Goal: Information Seeking & Learning: Learn about a topic

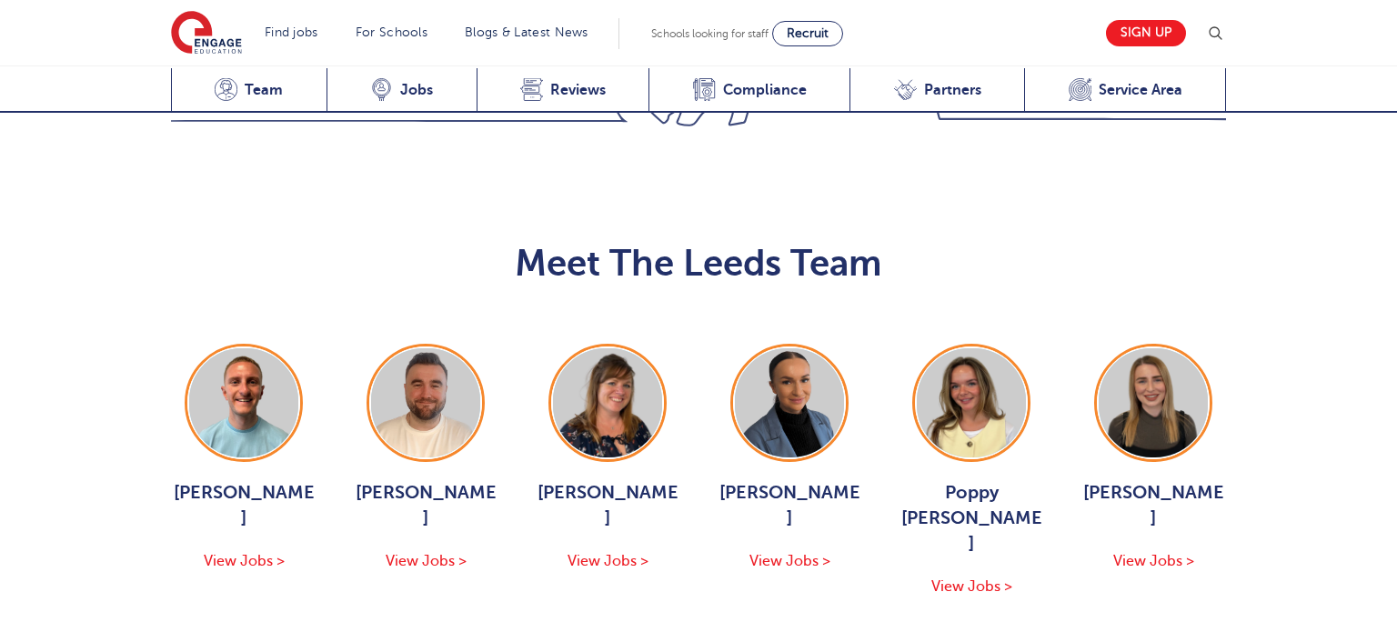
scroll to position [2000, 0]
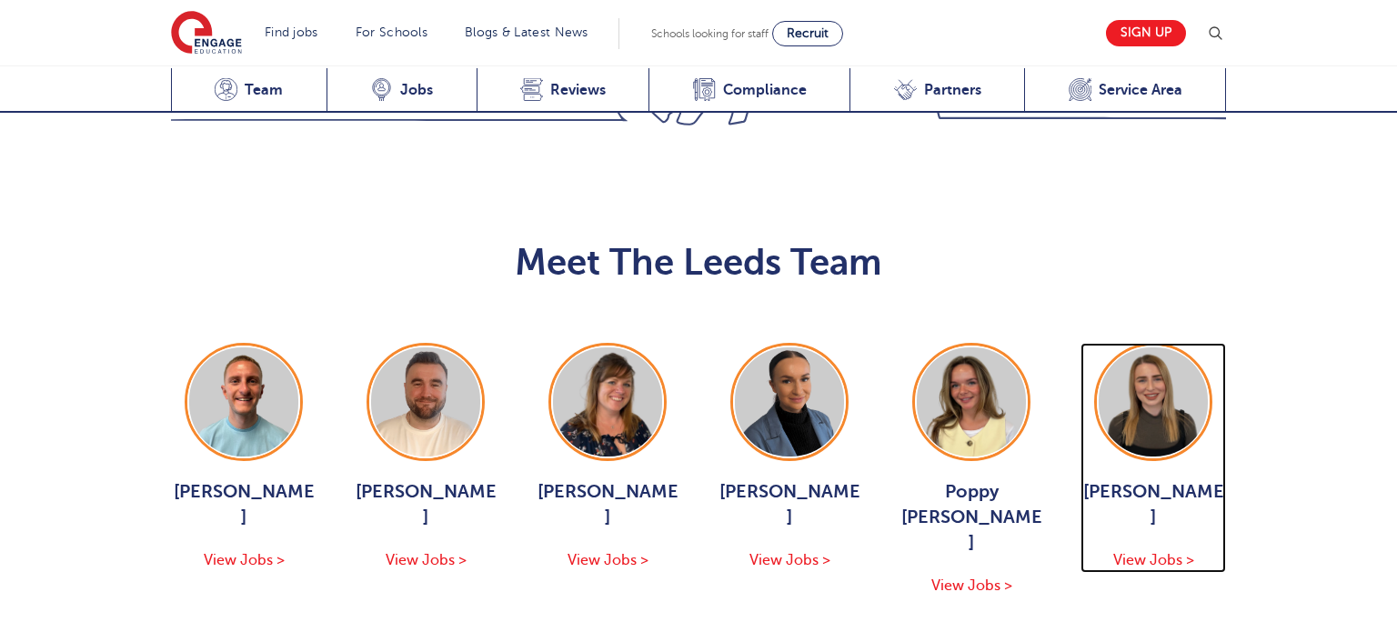
click at [1173, 343] on div "Layla McCosker View Jobs >" at bounding box center [1152, 457] width 145 height 229
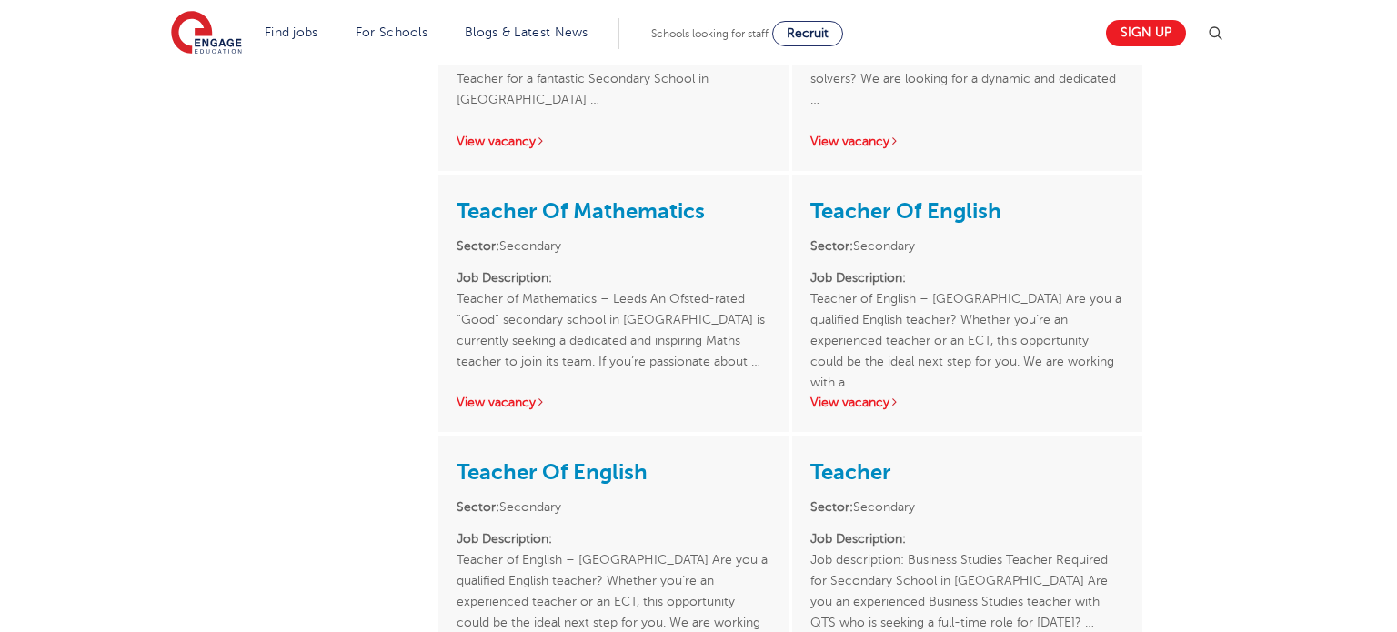
scroll to position [1289, 0]
click at [861, 400] on link "View vacancy" at bounding box center [854, 402] width 89 height 14
click at [835, 466] on link "Teacher" at bounding box center [850, 470] width 80 height 25
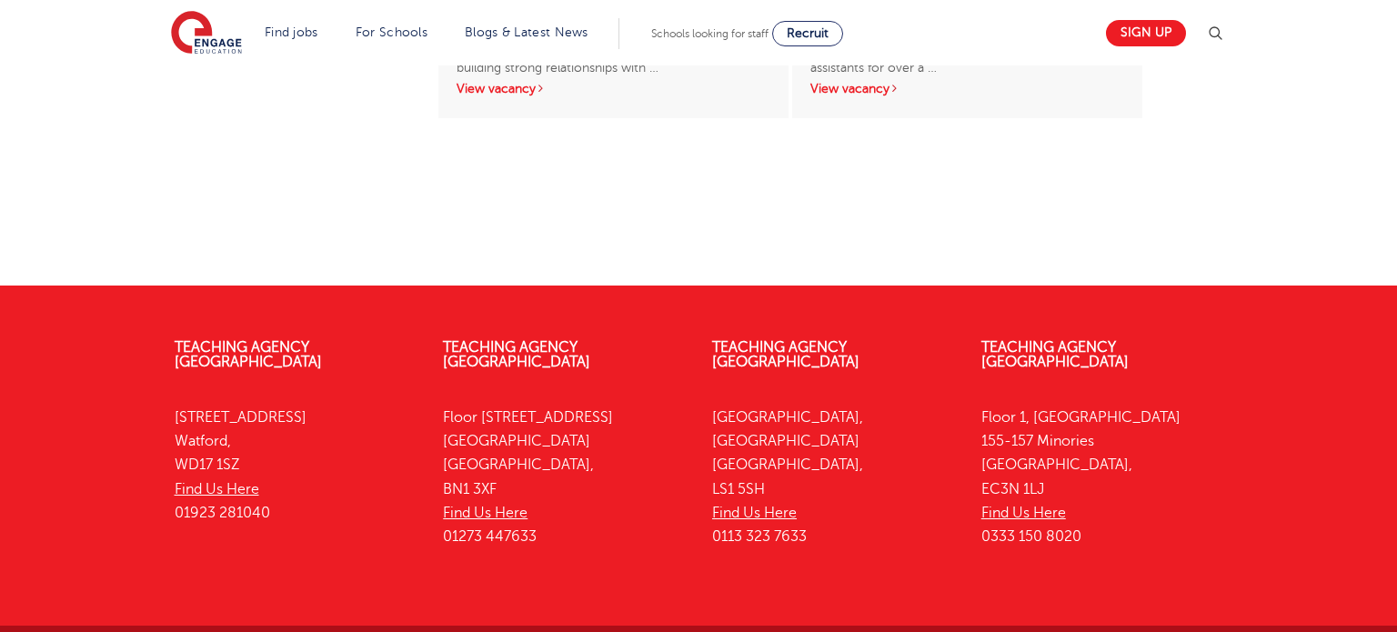
scroll to position [3289, 0]
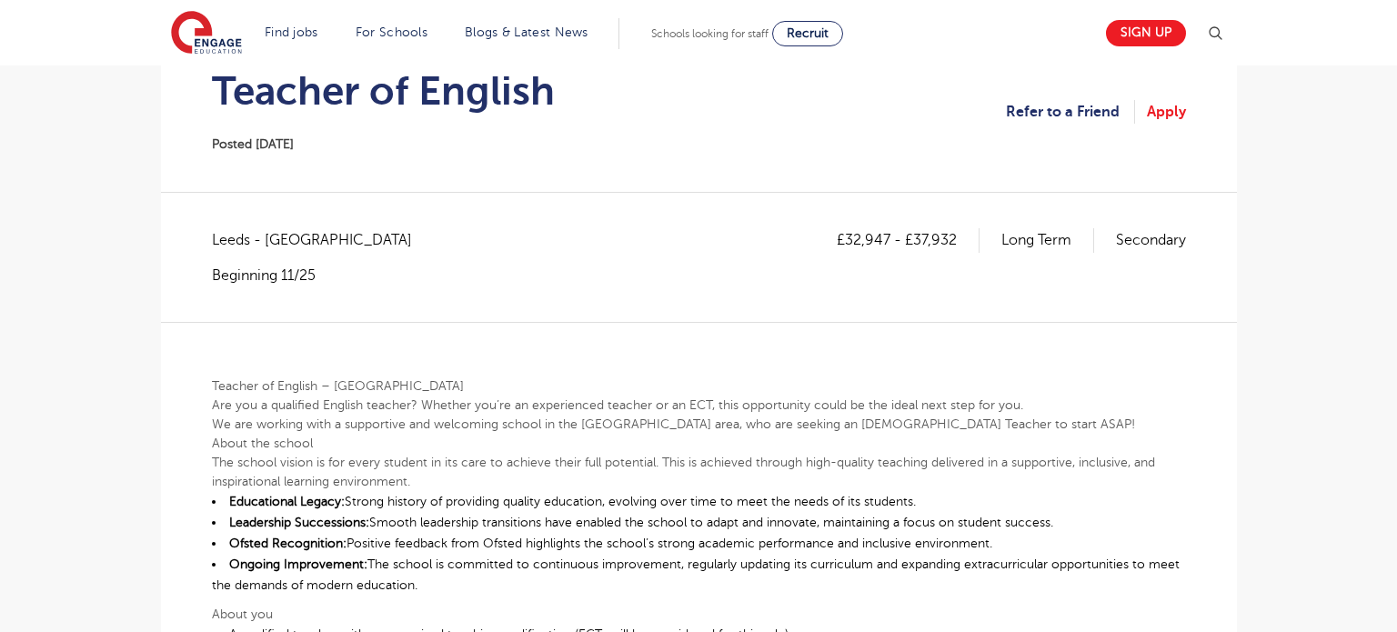
scroll to position [195, 0]
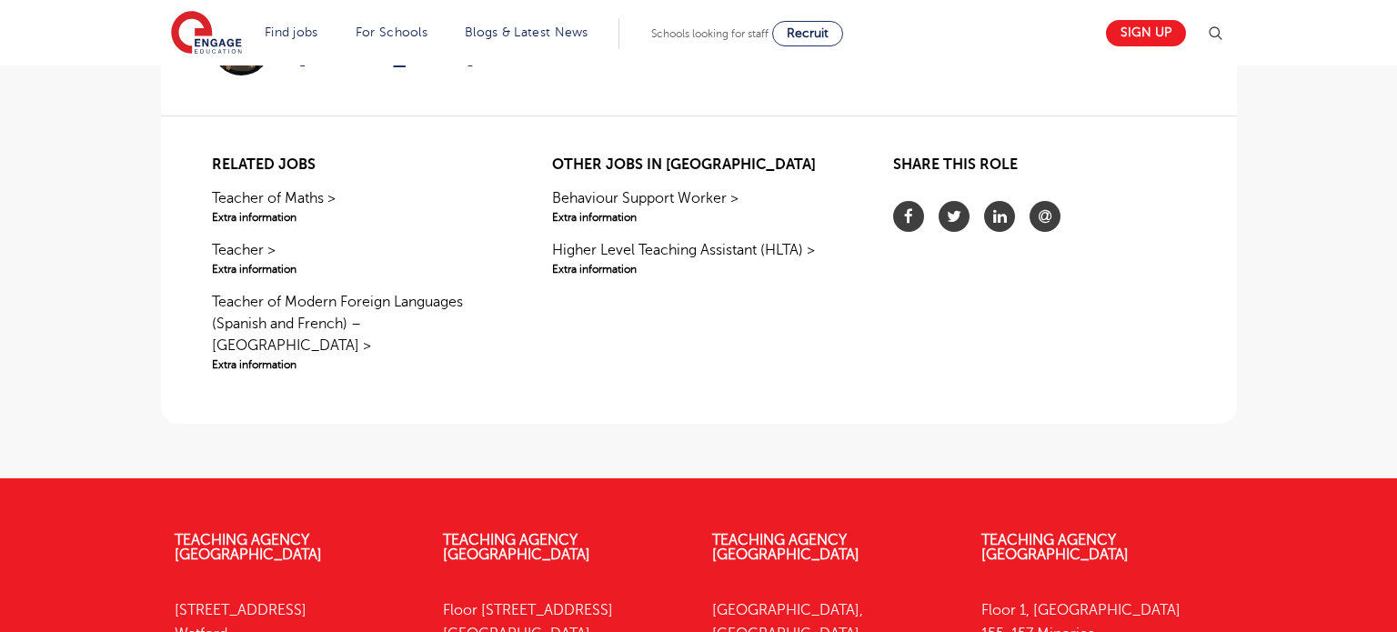
scroll to position [1180, 0]
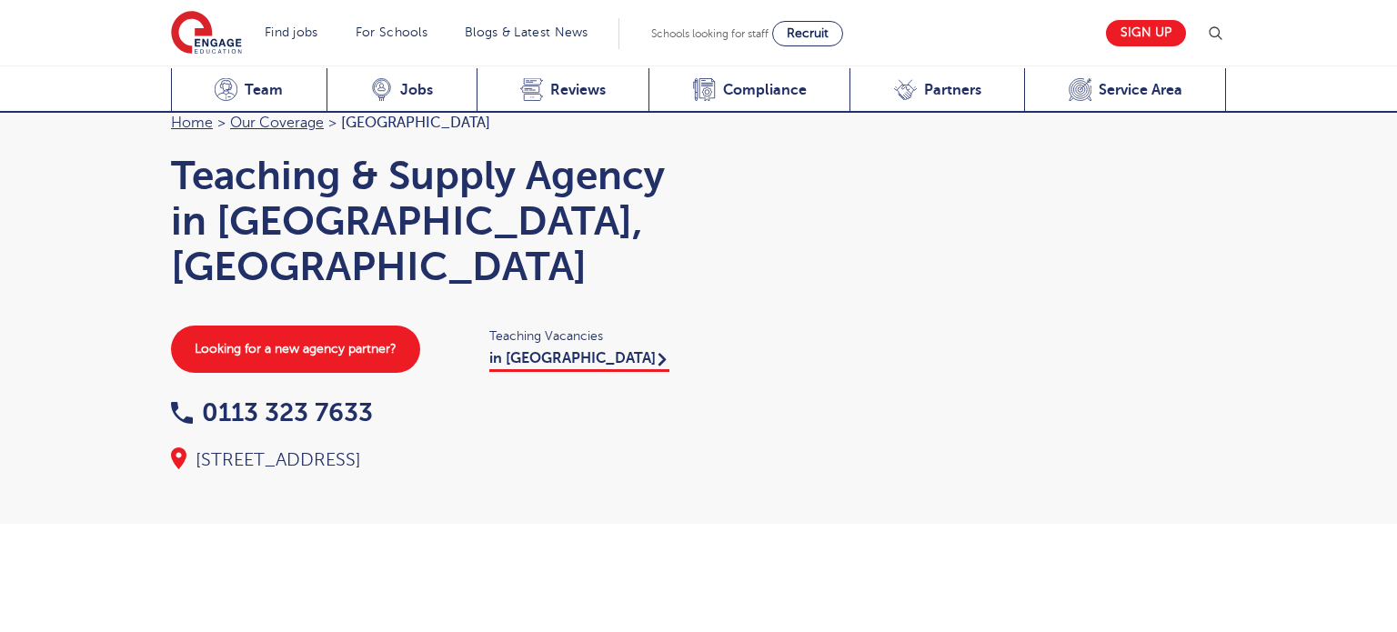
scroll to position [2000, 0]
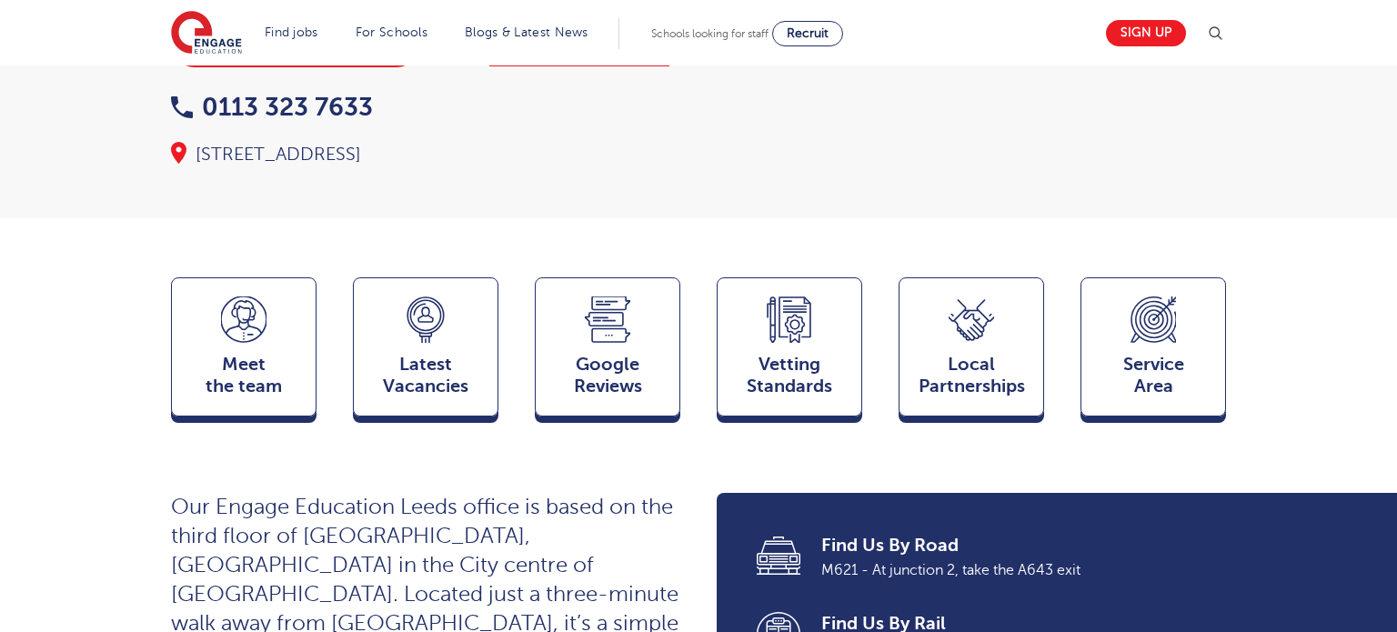
scroll to position [301, 0]
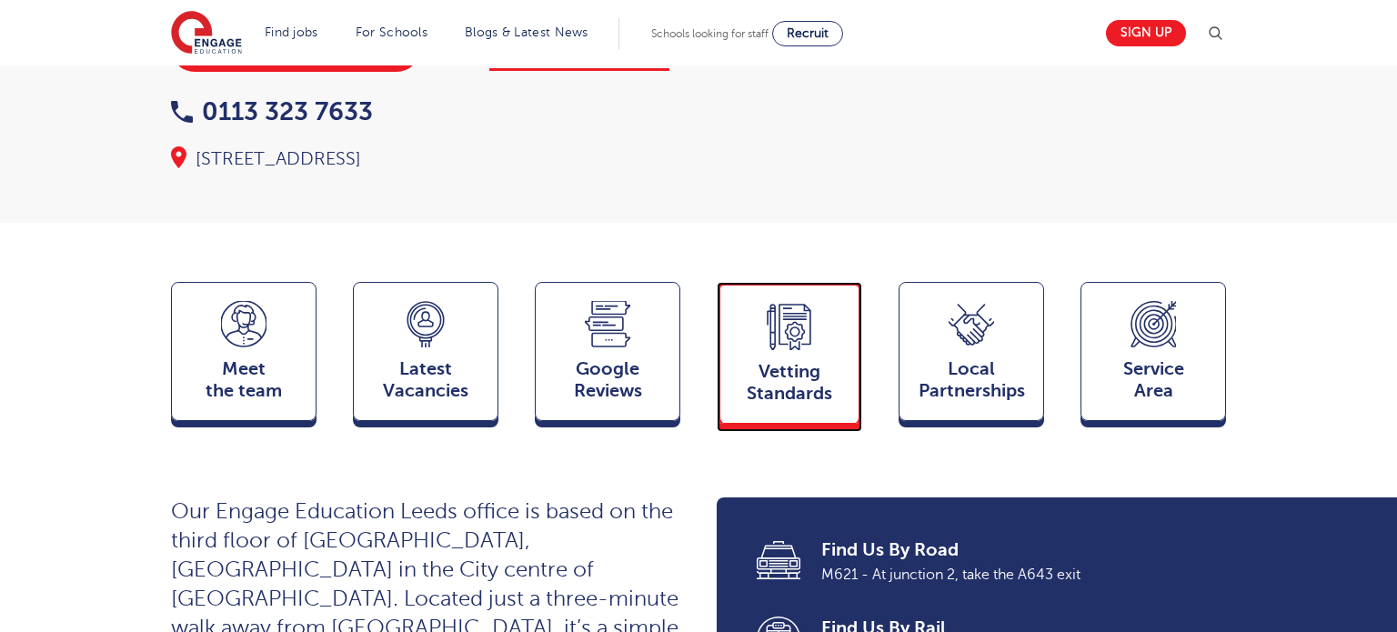
click at [790, 363] on span "Vetting Standards" at bounding box center [789, 383] width 120 height 44
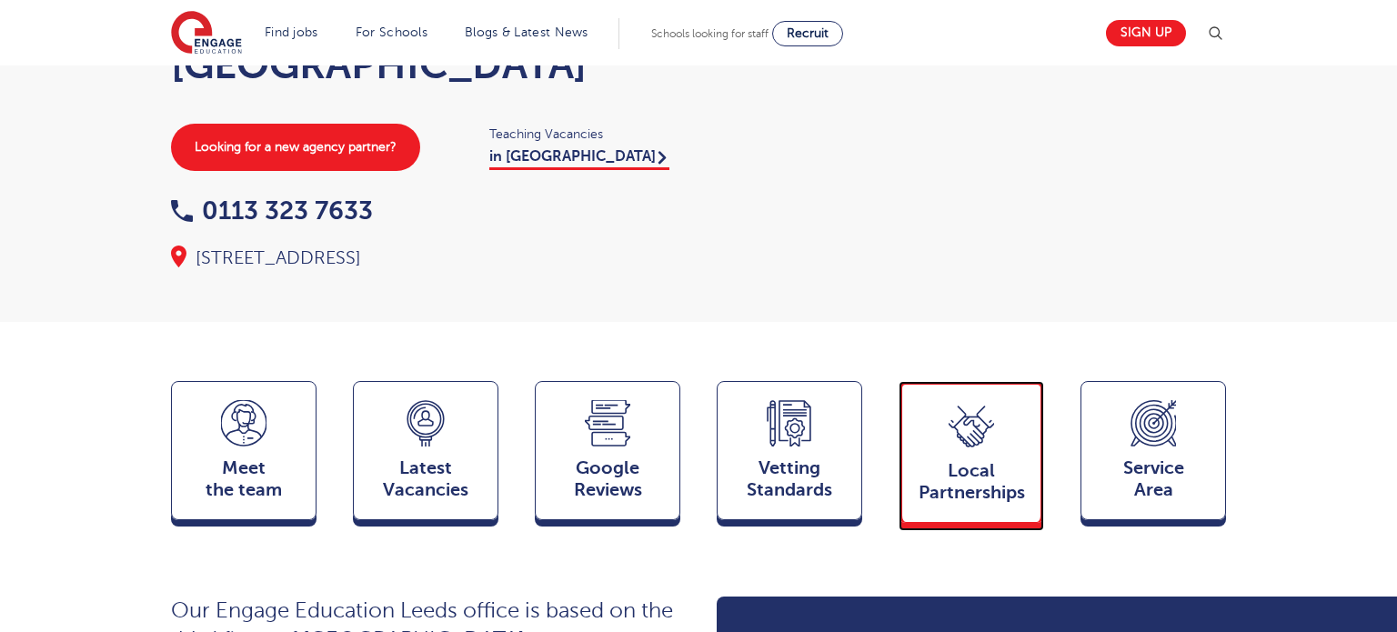
click at [966, 460] on span "Local Partnerships" at bounding box center [971, 482] width 120 height 44
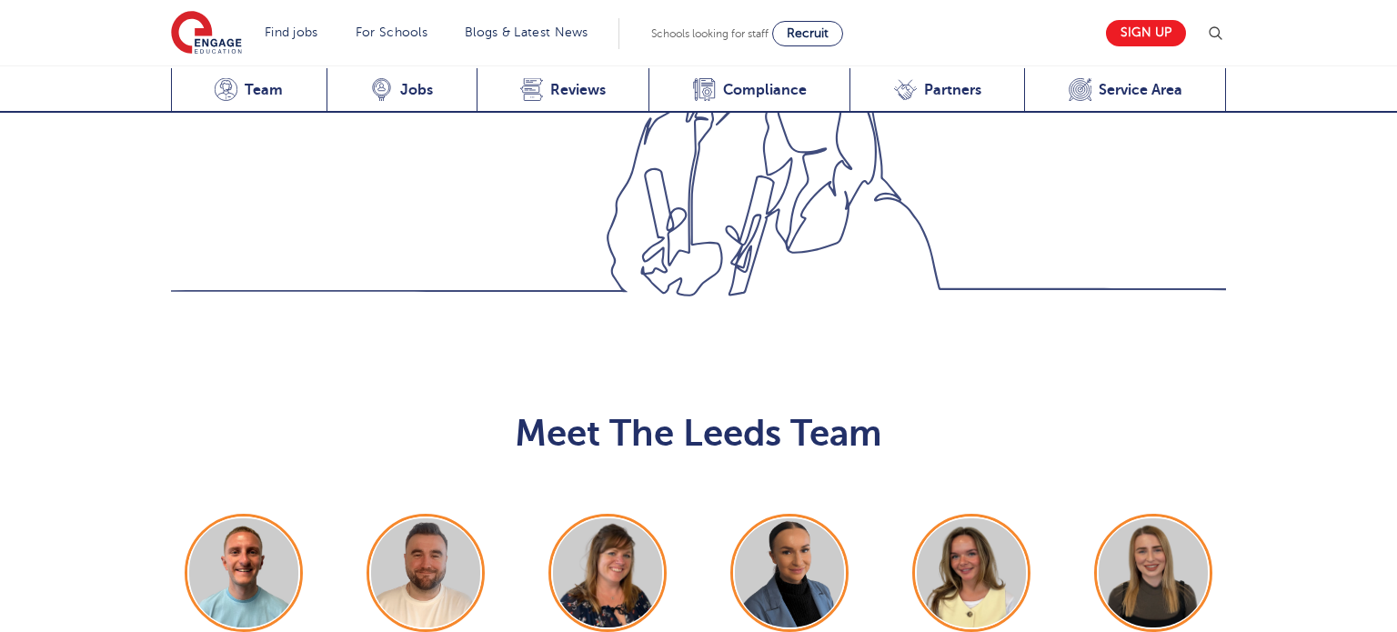
scroll to position [1731, 0]
